Goal: Find specific page/section: Find specific page/section

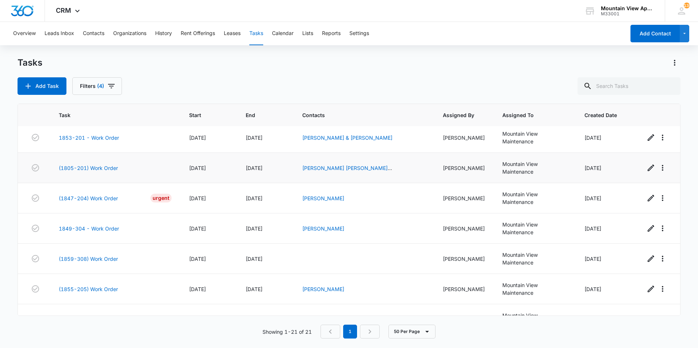
scroll to position [454, 0]
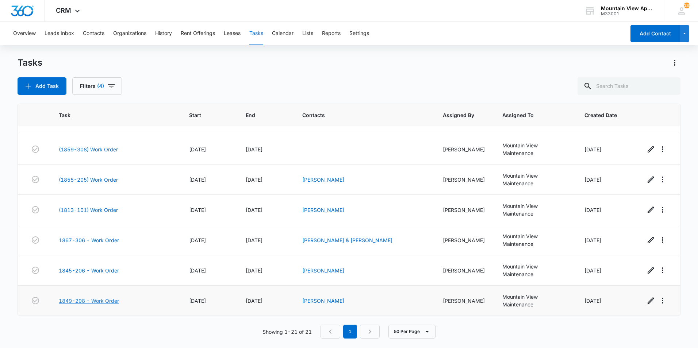
click at [98, 302] on link "1849-208 - Work Order" at bounding box center [89, 301] width 60 height 8
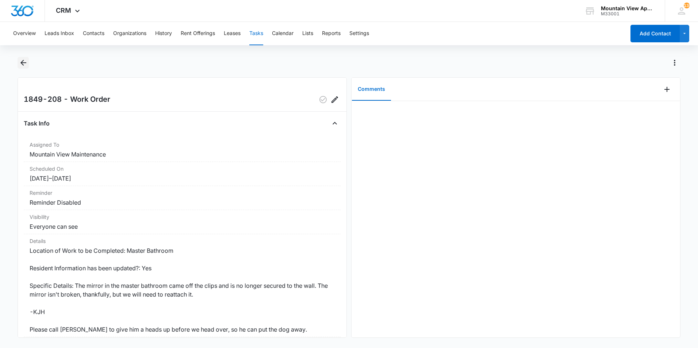
click at [19, 65] on icon "Back" at bounding box center [23, 62] width 9 height 9
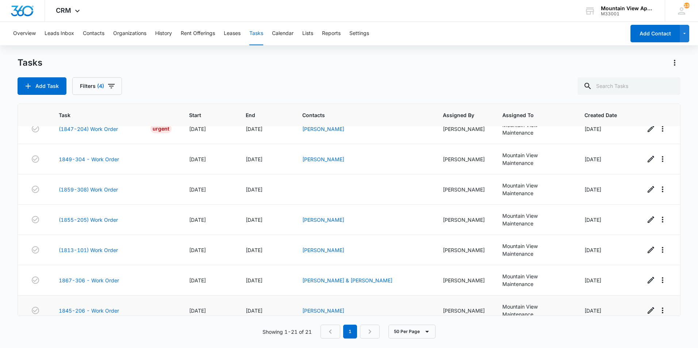
scroll to position [454, 0]
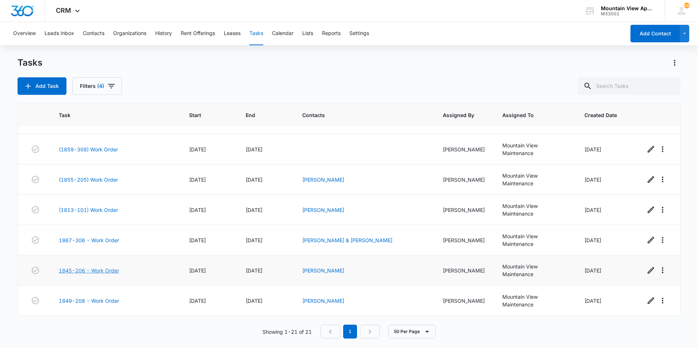
click at [89, 270] on link "1845-206 - Work Order" at bounding box center [89, 271] width 60 height 8
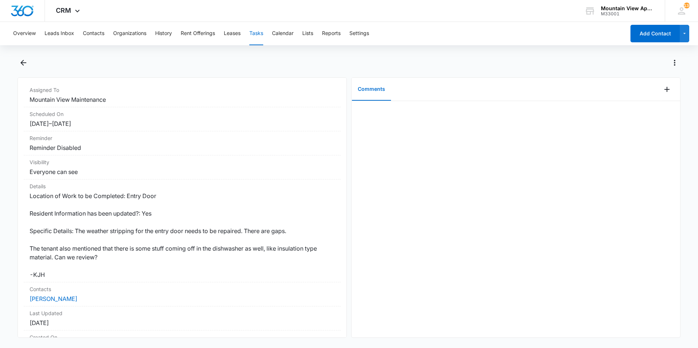
scroll to position [122, 0]
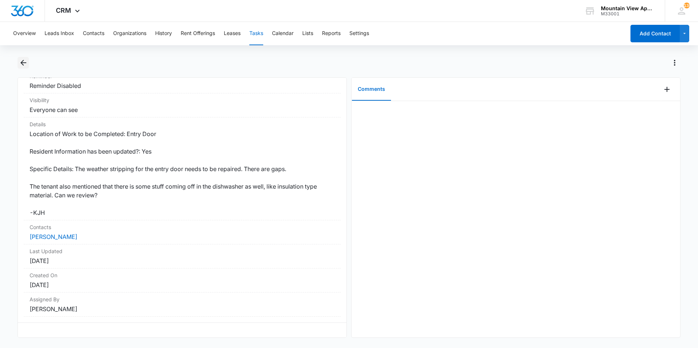
click at [24, 65] on icon "Back" at bounding box center [23, 62] width 9 height 9
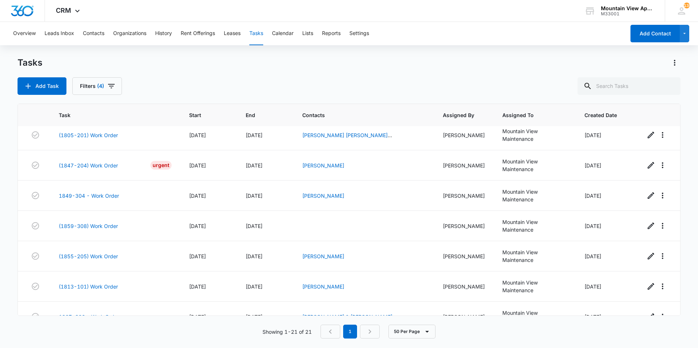
scroll to position [454, 0]
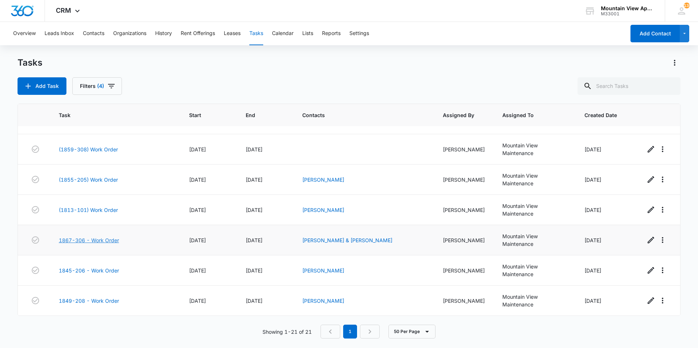
click at [86, 240] on link "1867-306 - Work Order" at bounding box center [89, 241] width 60 height 8
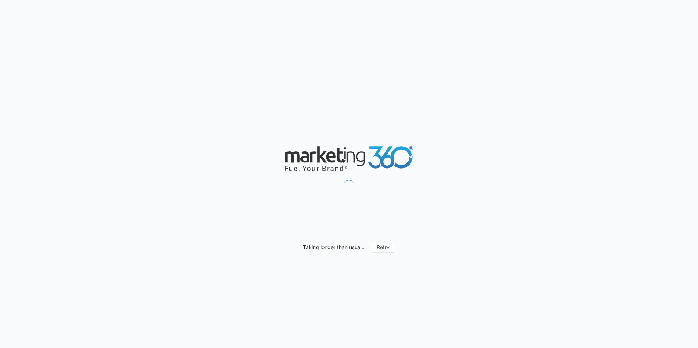
drag, startPoint x: 98, startPoint y: 261, endPoint x: 112, endPoint y: 284, distance: 26.2
drag, startPoint x: 112, startPoint y: 284, endPoint x: 486, endPoint y: 246, distance: 375.6
click at [486, 246] on div "Taking longer than usual... Retry" at bounding box center [349, 174] width 698 height 348
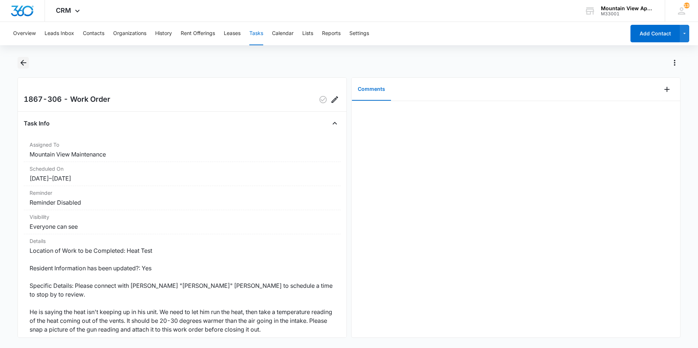
click at [23, 63] on icon "Back" at bounding box center [23, 62] width 9 height 9
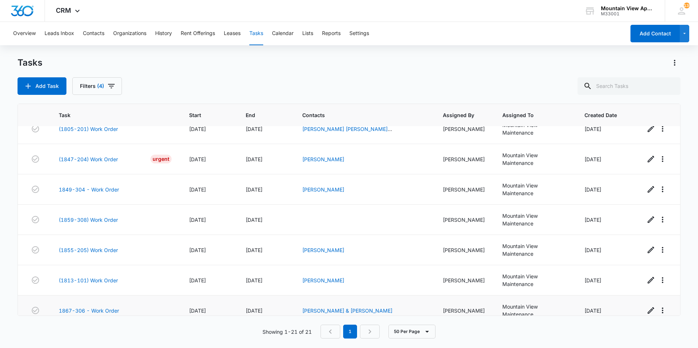
scroll to position [454, 0]
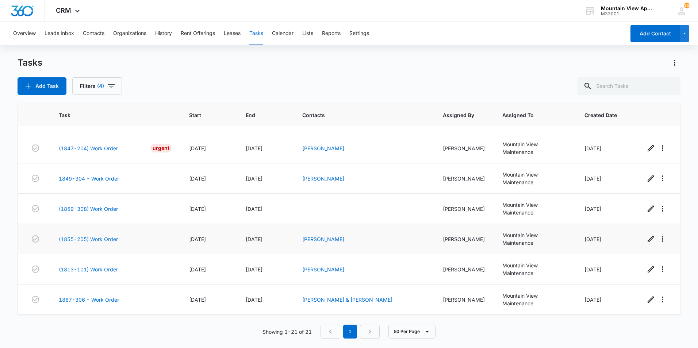
scroll to position [454, 0]
